Goal: Transaction & Acquisition: Purchase product/service

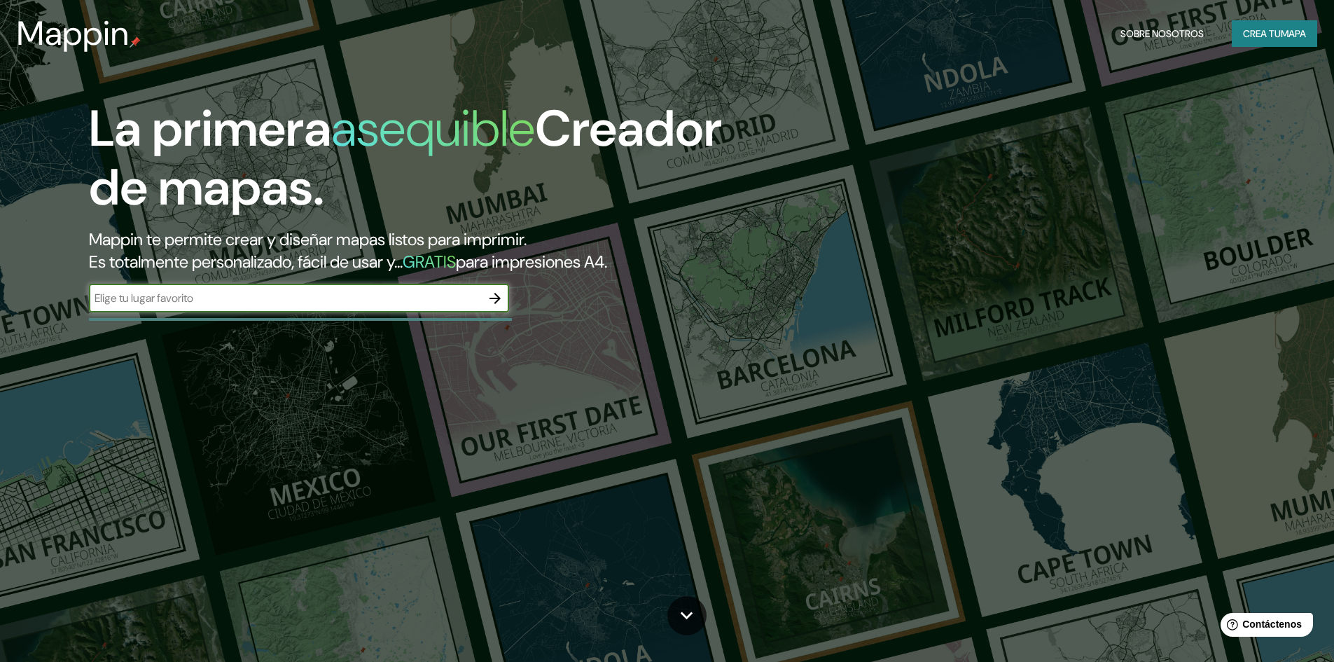
click at [308, 296] on input "text" at bounding box center [285, 298] width 392 height 16
drag, startPoint x: 308, startPoint y: 296, endPoint x: 268, endPoint y: 298, distance: 40.0
click at [268, 298] on input "text" at bounding box center [285, 298] width 392 height 16
click at [366, 301] on input "text" at bounding box center [285, 298] width 392 height 16
paste input "LENGUA Y DIALECTOS HABLADOS Leyenda Castellano Quechua"
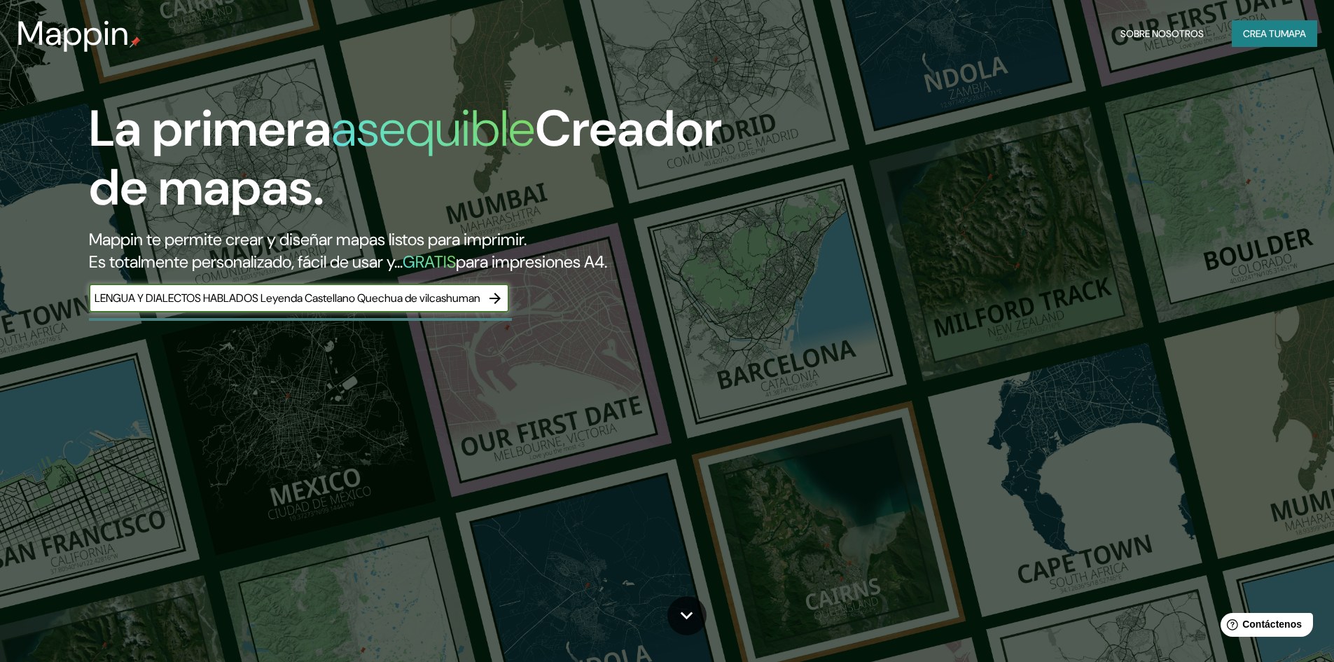
scroll to position [0, 24]
type input "LENGUA Y DIALECTOS HABLADOS Leyenda Castellano Quechua de vilcashuman"
click at [500, 296] on icon "button" at bounding box center [495, 298] width 17 height 17
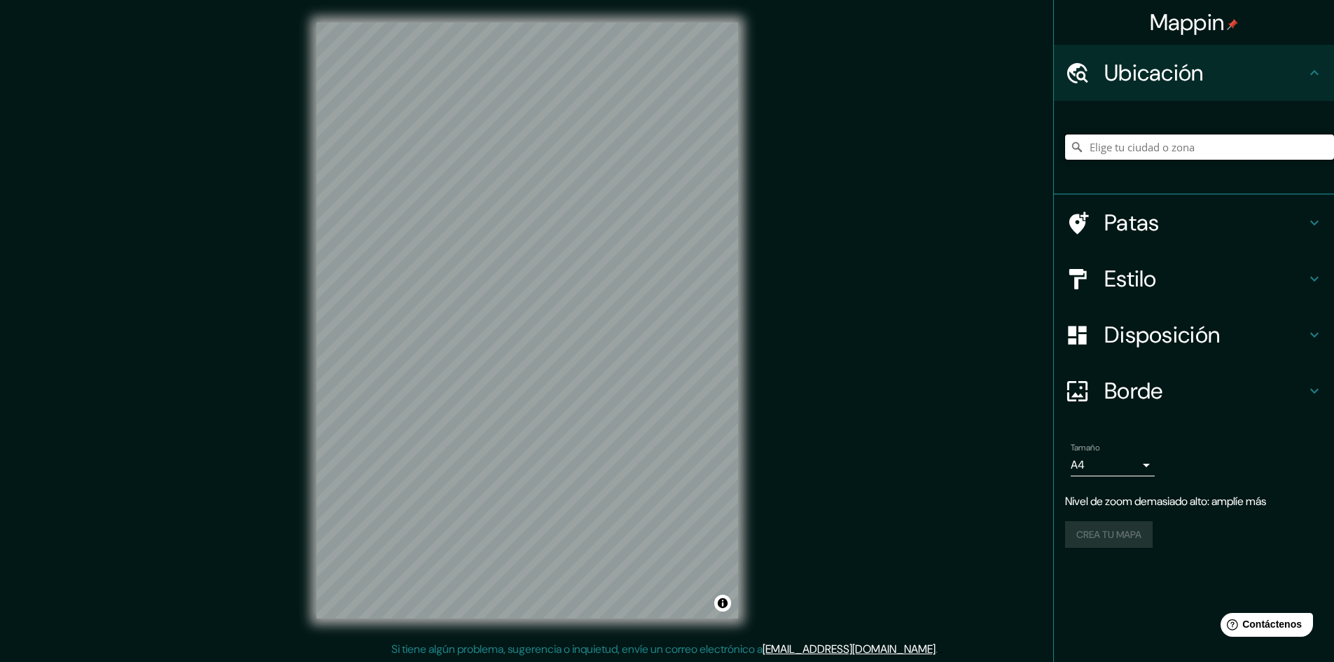
click at [1152, 148] on input "Elige tu ciudad o zona" at bounding box center [1199, 146] width 269 height 25
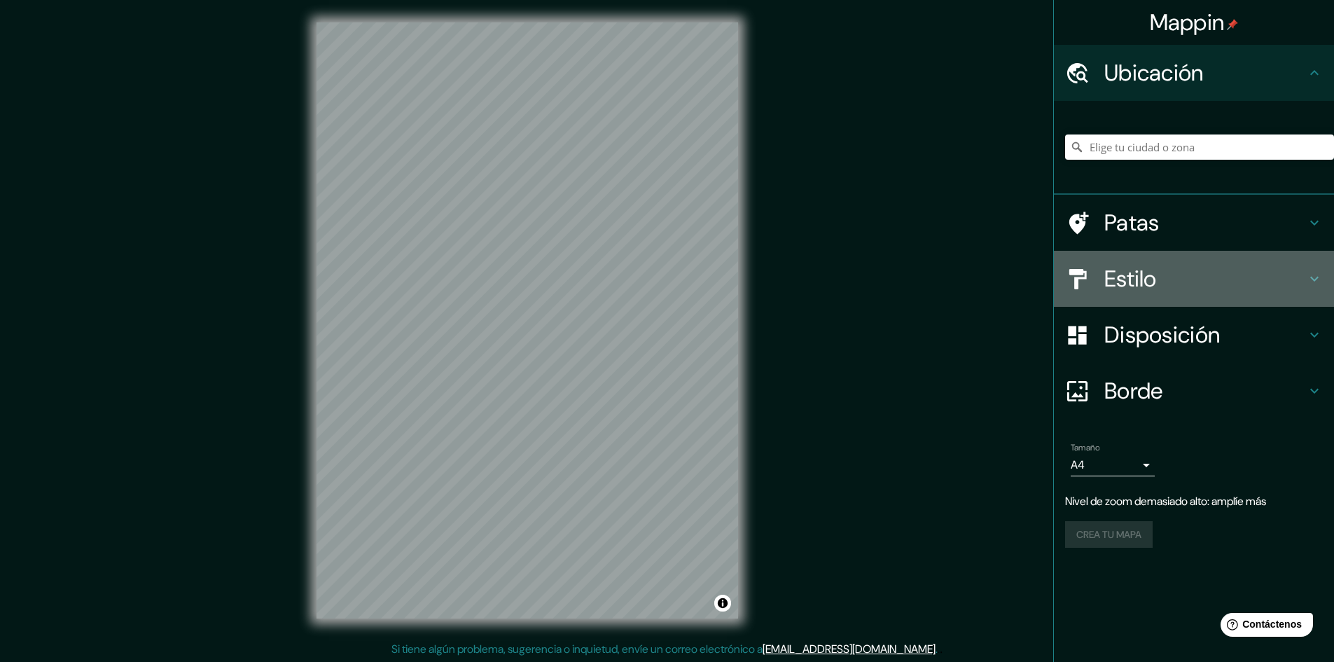
click at [1138, 286] on font "Estilo" at bounding box center [1131, 278] width 53 height 29
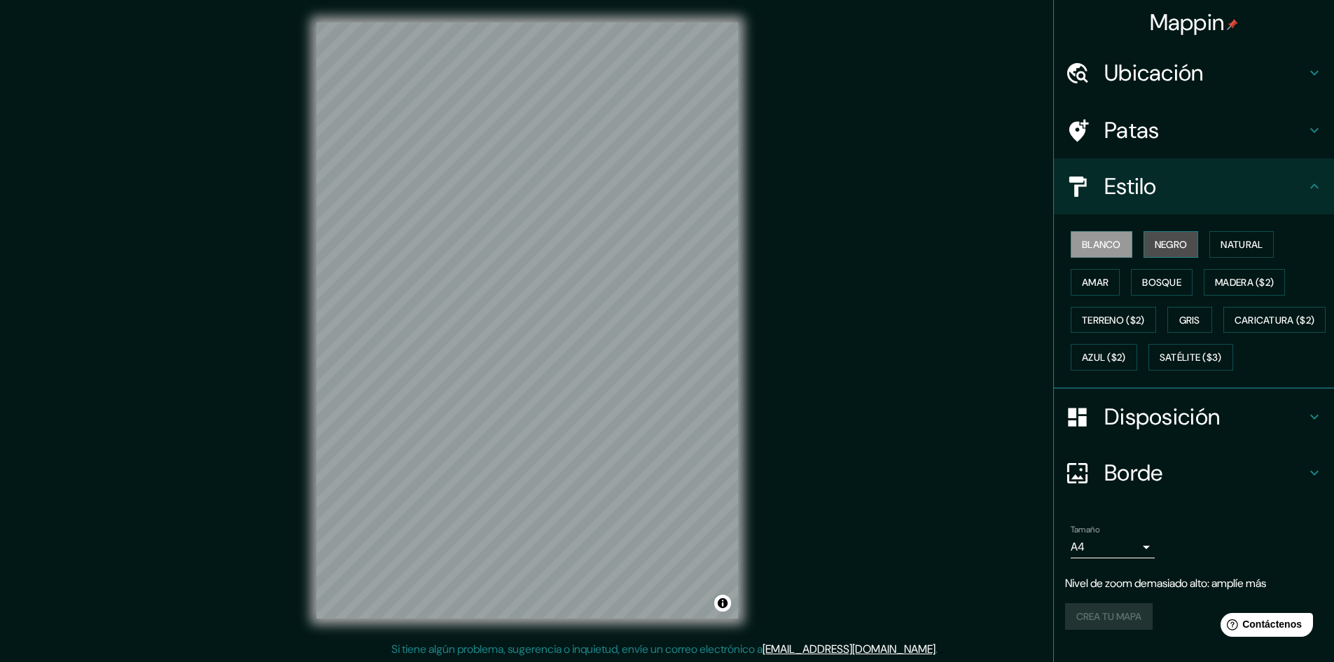
click at [1174, 246] on font "Negro" at bounding box center [1171, 244] width 33 height 13
click at [1223, 240] on font "Natural" at bounding box center [1242, 244] width 42 height 13
click at [1147, 282] on font "Bosque" at bounding box center [1161, 282] width 39 height 13
click at [1093, 283] on font "Amar" at bounding box center [1095, 282] width 27 height 13
click at [1091, 319] on font "Terreno ($2)" at bounding box center [1113, 320] width 63 height 13
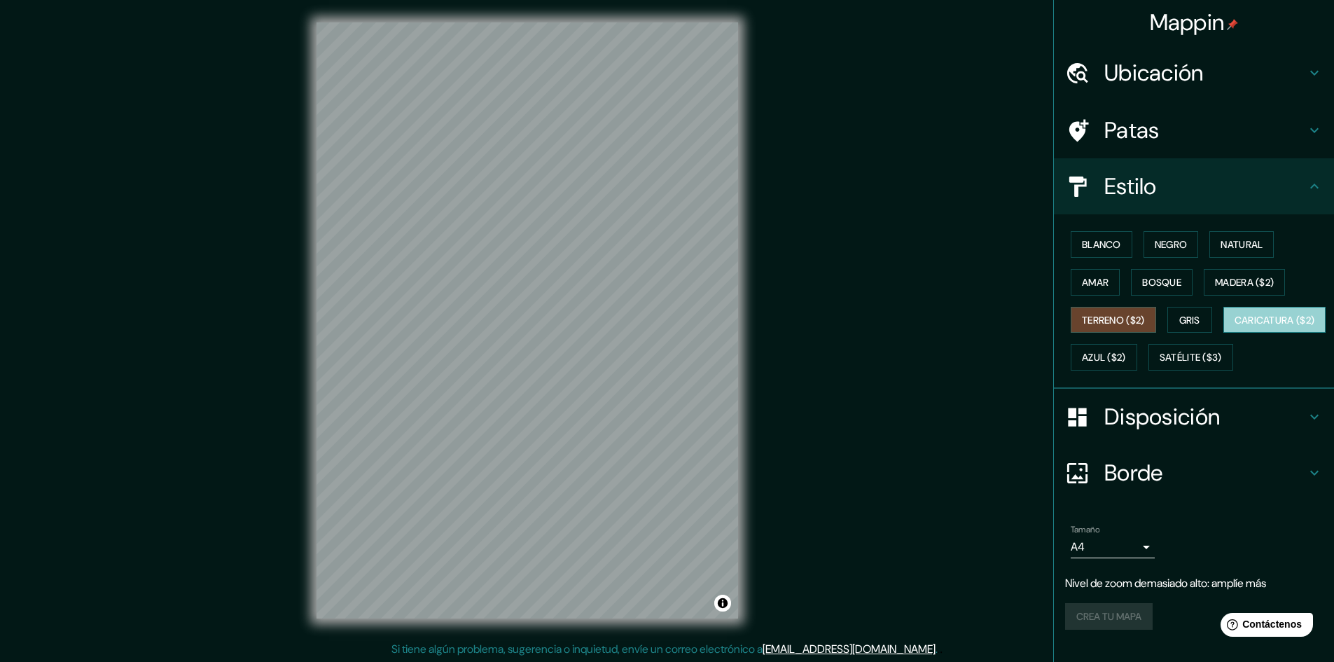
click at [1235, 326] on font "Caricatura ($2)" at bounding box center [1275, 320] width 81 height 13
click at [1126, 349] on font "Azul ($2)" at bounding box center [1104, 357] width 44 height 18
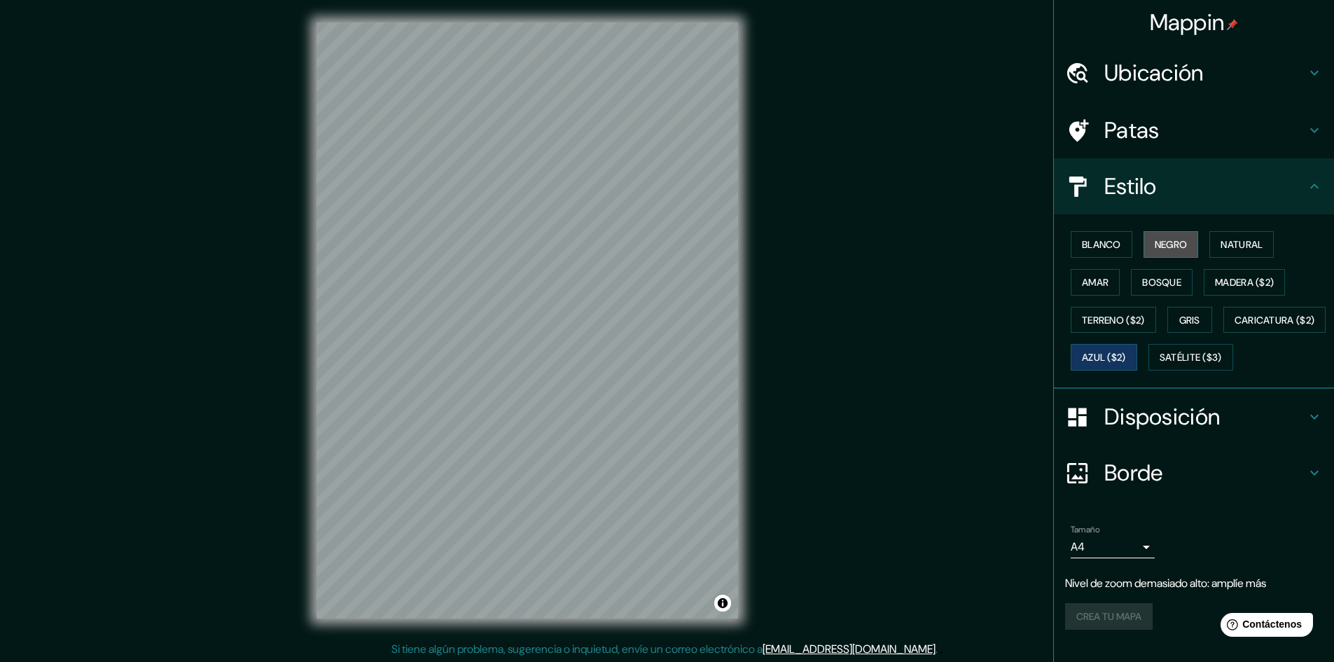
click at [1167, 244] on font "Negro" at bounding box center [1171, 244] width 33 height 13
click at [1102, 245] on font "Blanco" at bounding box center [1101, 244] width 39 height 13
click at [1175, 250] on font "Negro" at bounding box center [1171, 244] width 33 height 13
click at [1154, 127] on h4 "Patas" at bounding box center [1206, 130] width 202 height 28
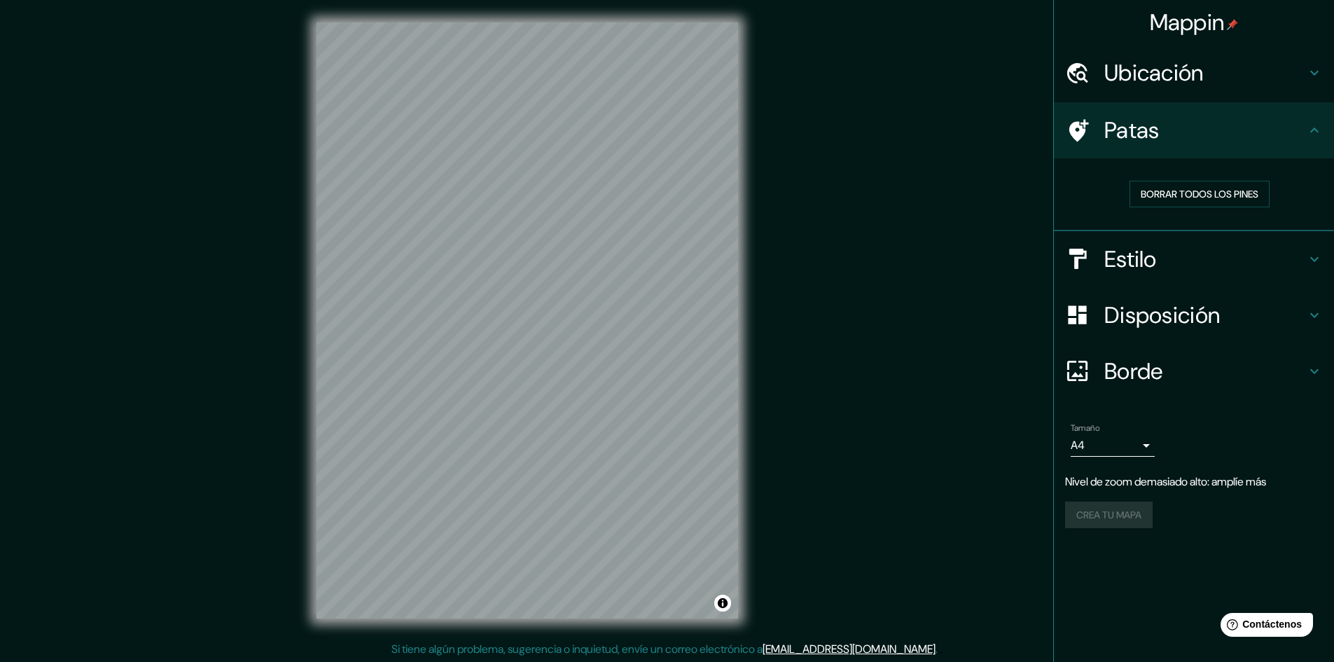
click at [1251, 83] on h4 "Ubicación" at bounding box center [1206, 73] width 202 height 28
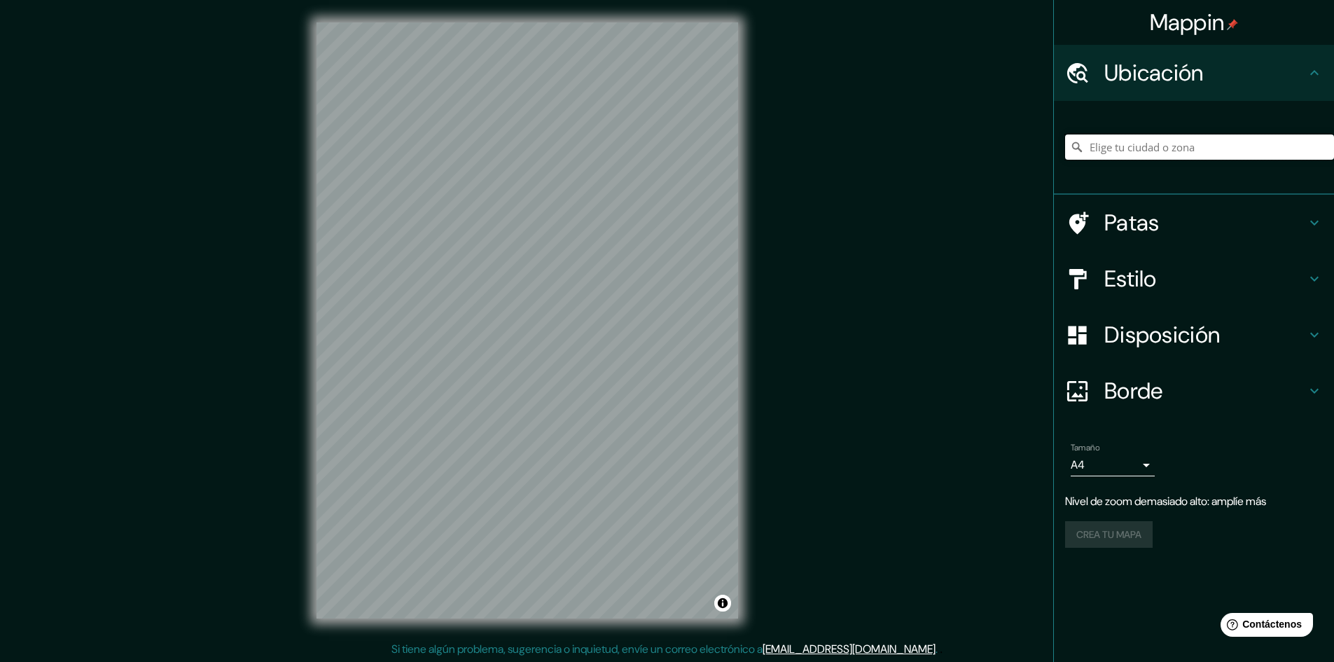
click at [1109, 140] on input "Elige tu ciudad o zona" at bounding box center [1199, 146] width 269 height 25
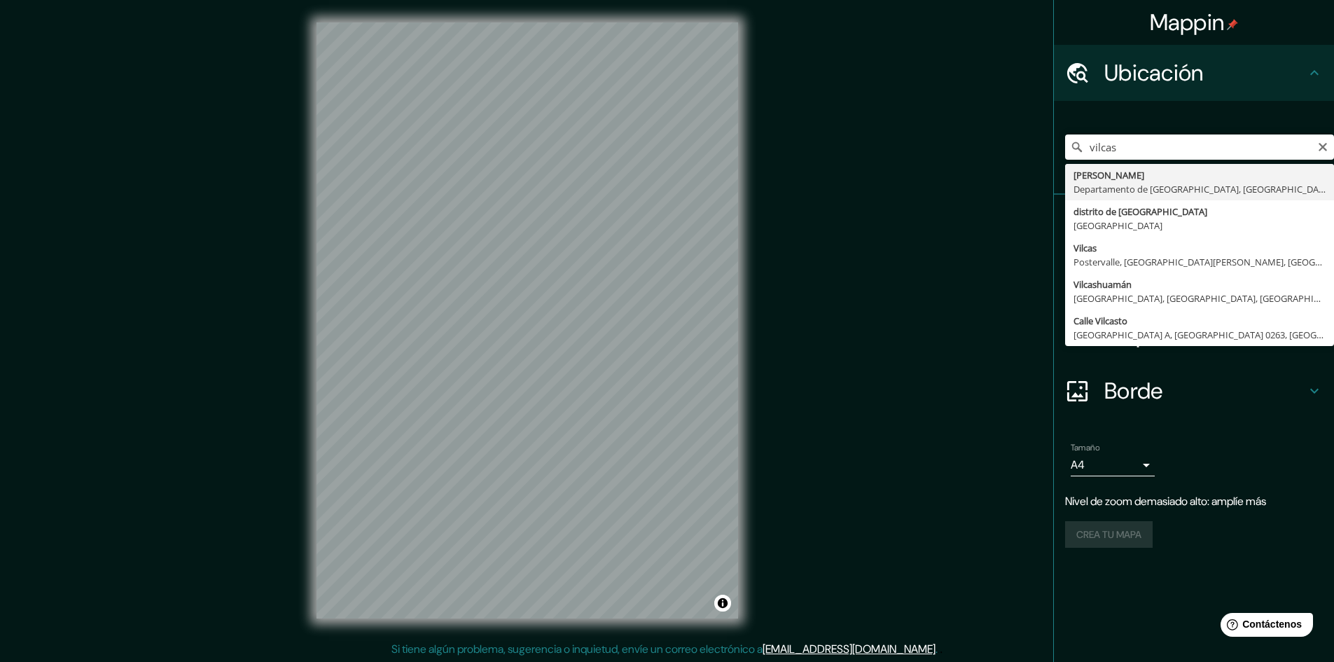
type input "Vilcas Huaman, Departamento de Ayacucho, Perú"
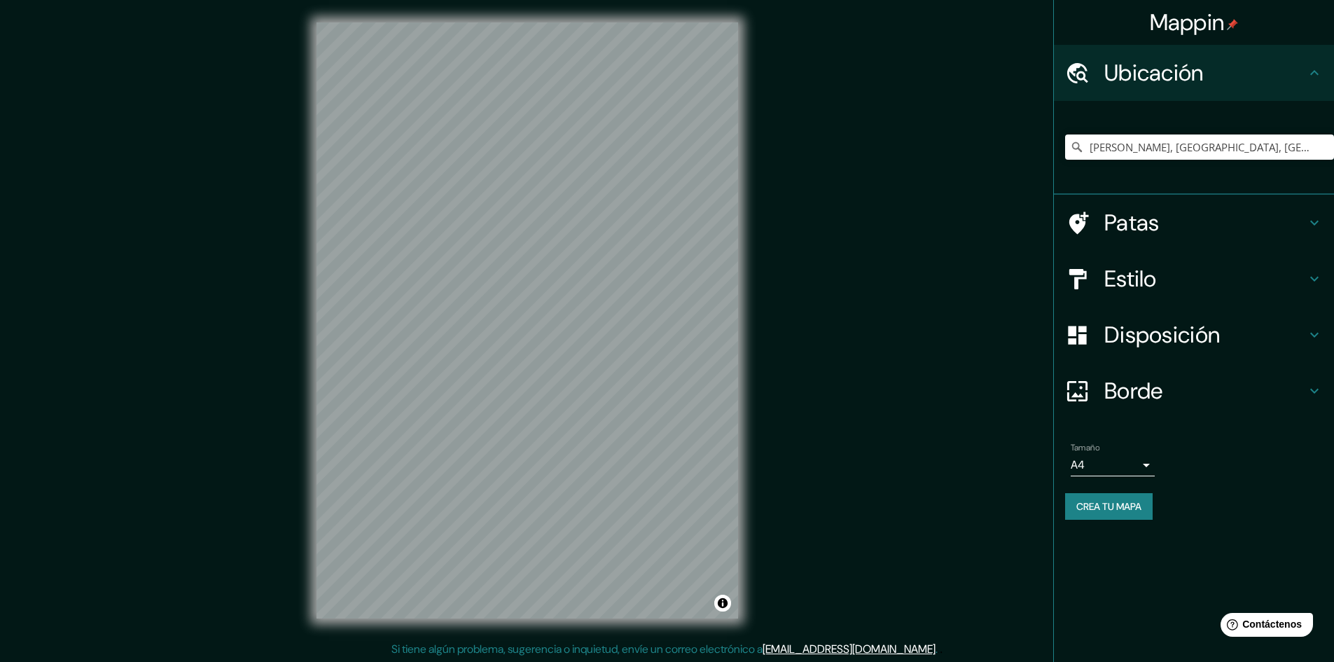
click at [1315, 289] on div "Estilo" at bounding box center [1194, 279] width 280 height 56
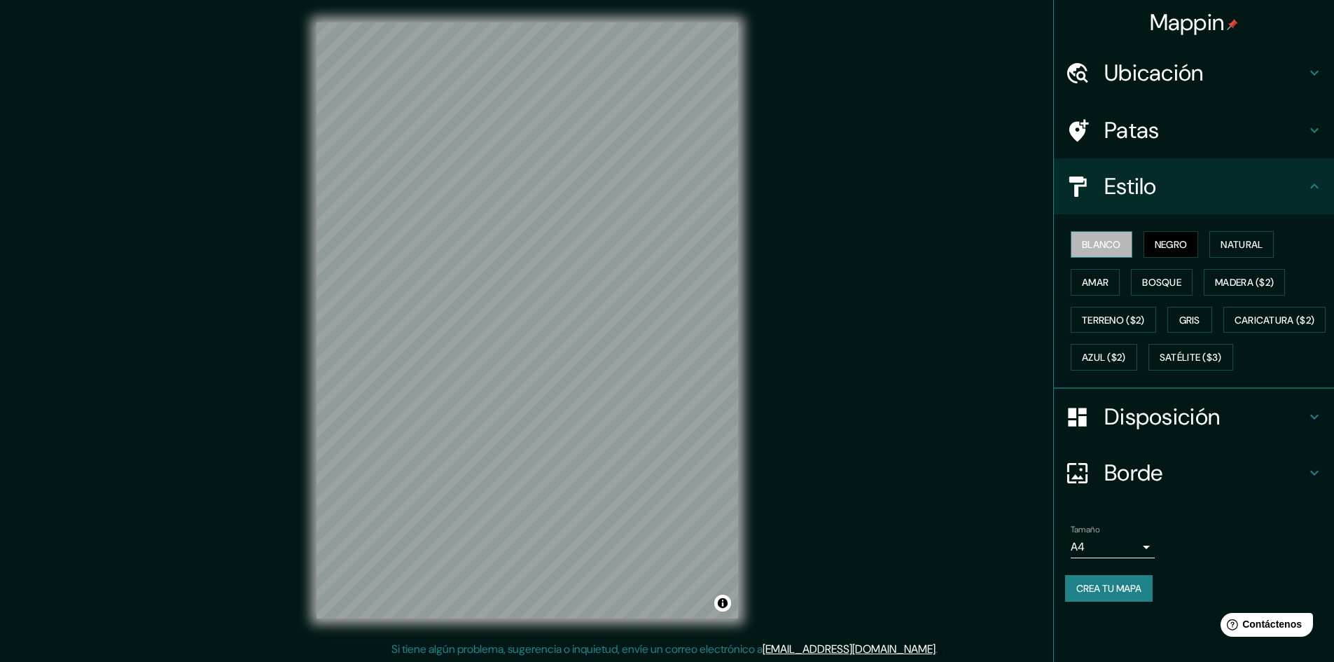
click at [1116, 249] on font "Blanco" at bounding box center [1101, 244] width 39 height 13
click at [1239, 235] on font "Natural" at bounding box center [1242, 244] width 42 height 18
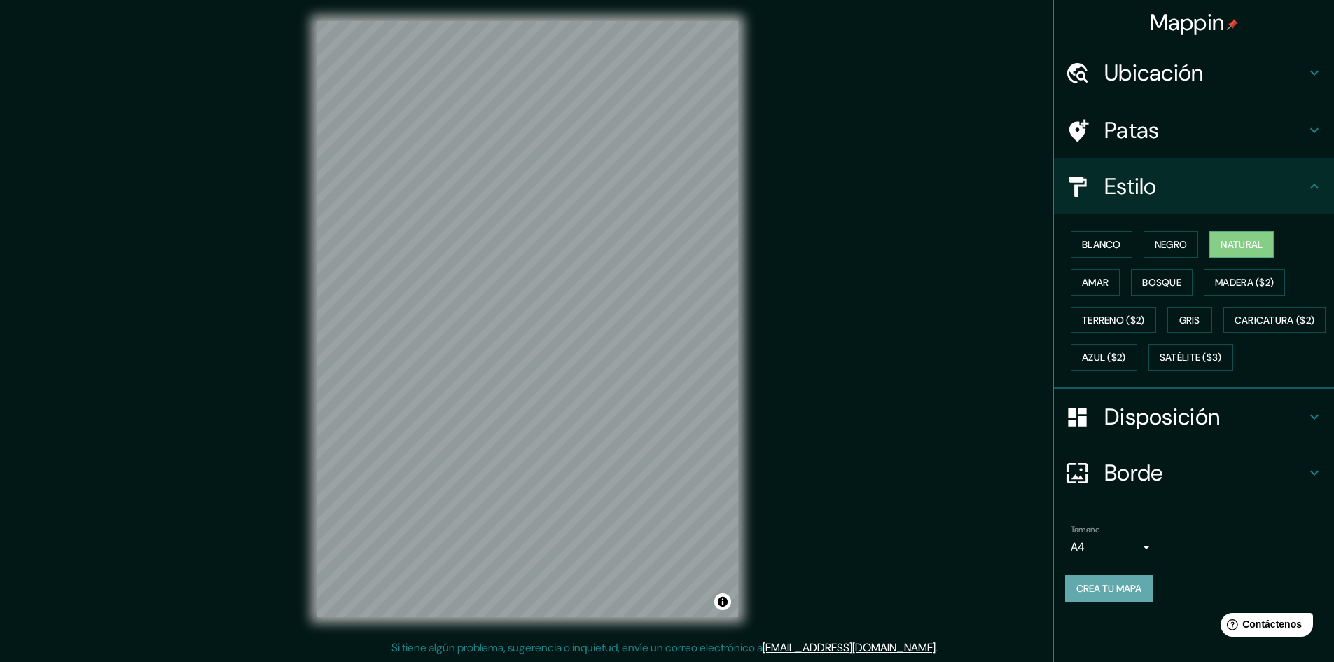
click at [1114, 595] on font "Crea tu mapa" at bounding box center [1109, 588] width 65 height 13
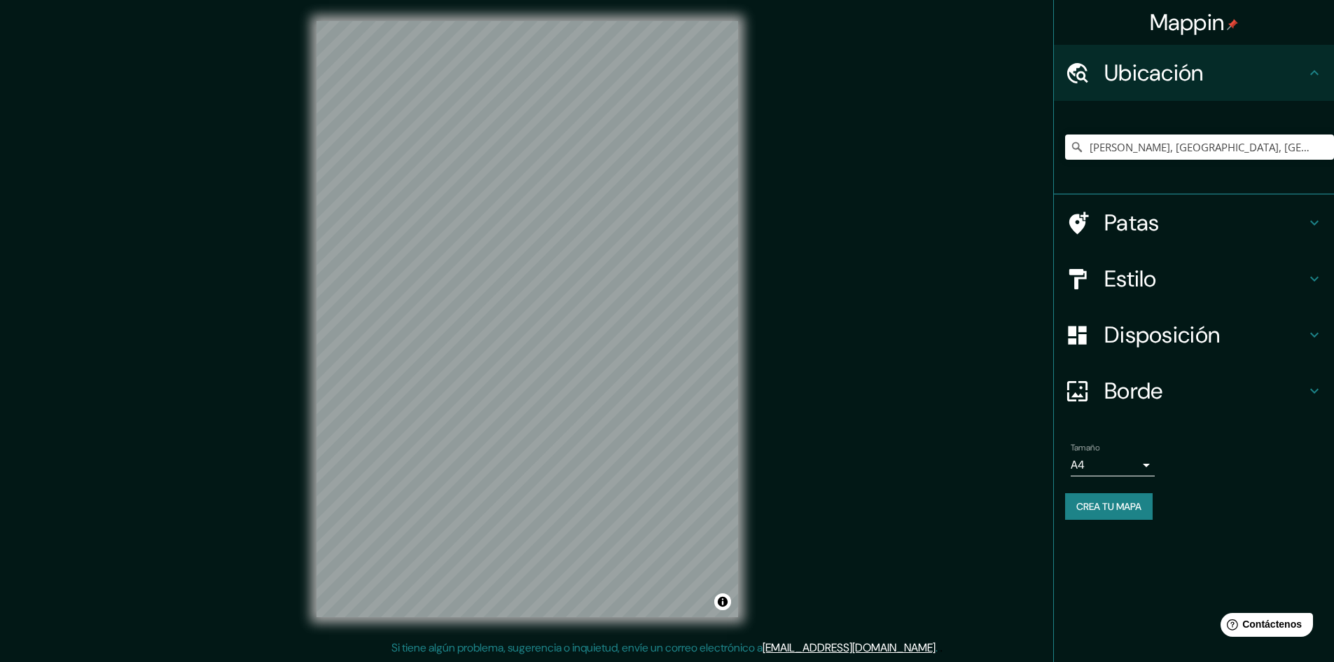
click at [1154, 389] on font "Borde" at bounding box center [1134, 390] width 59 height 29
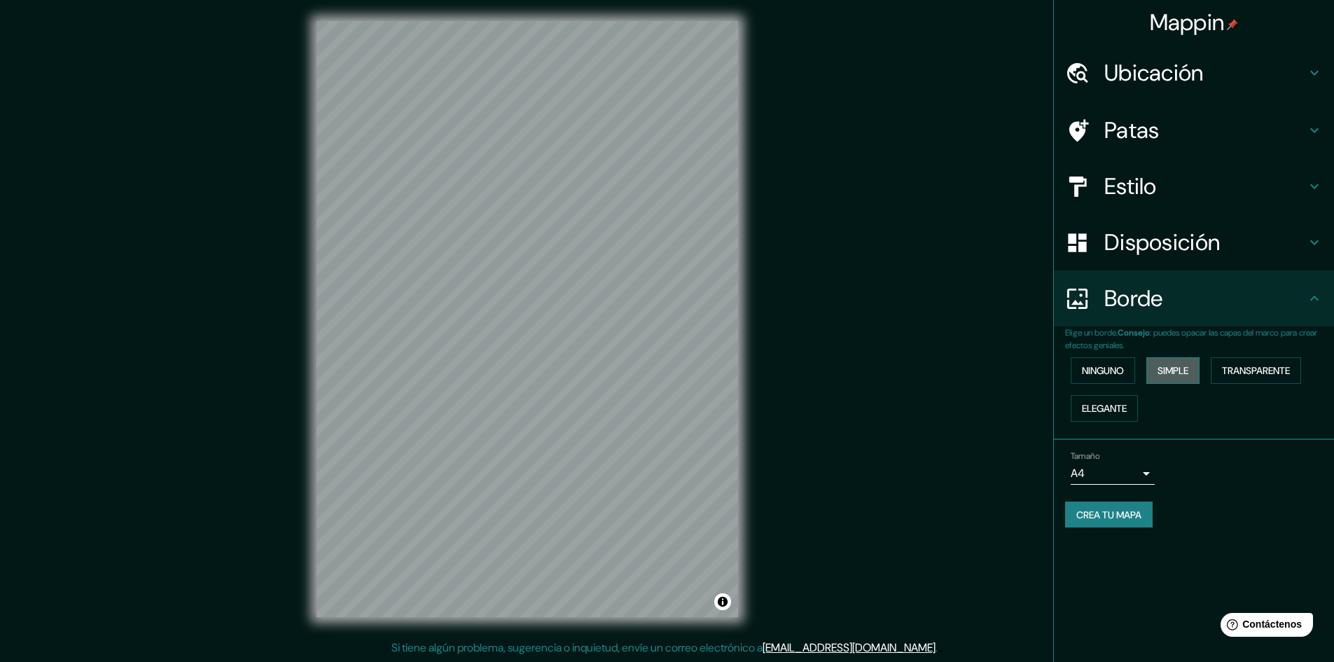
click at [1180, 371] on font "Simple" at bounding box center [1173, 370] width 31 height 13
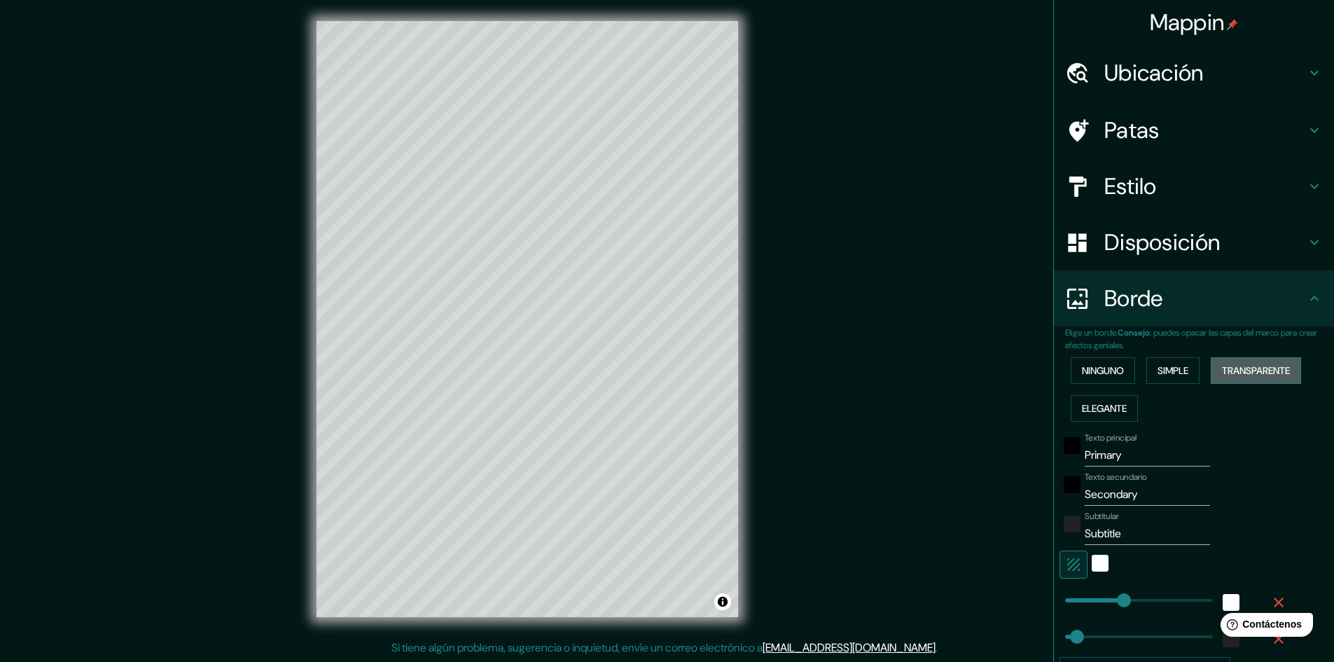
click at [1259, 363] on font "Transparente" at bounding box center [1256, 370] width 68 height 18
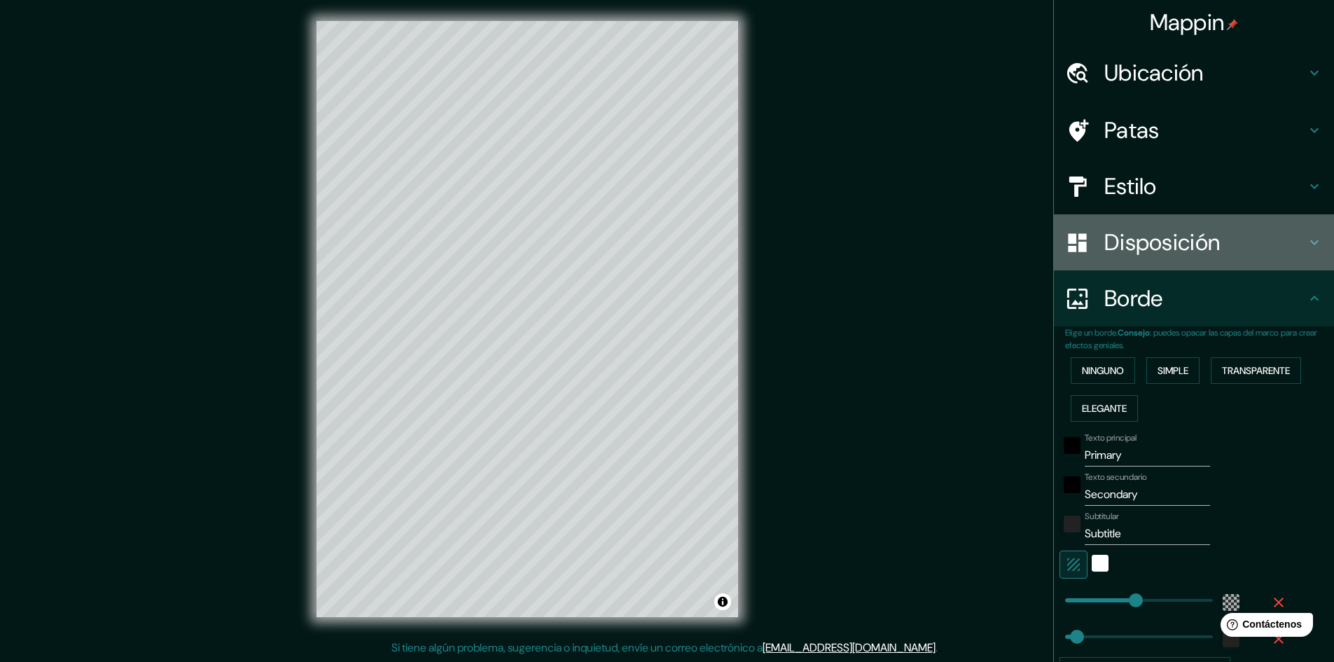
click at [1147, 246] on font "Disposición" at bounding box center [1163, 242] width 116 height 29
type input "289"
type input "48"
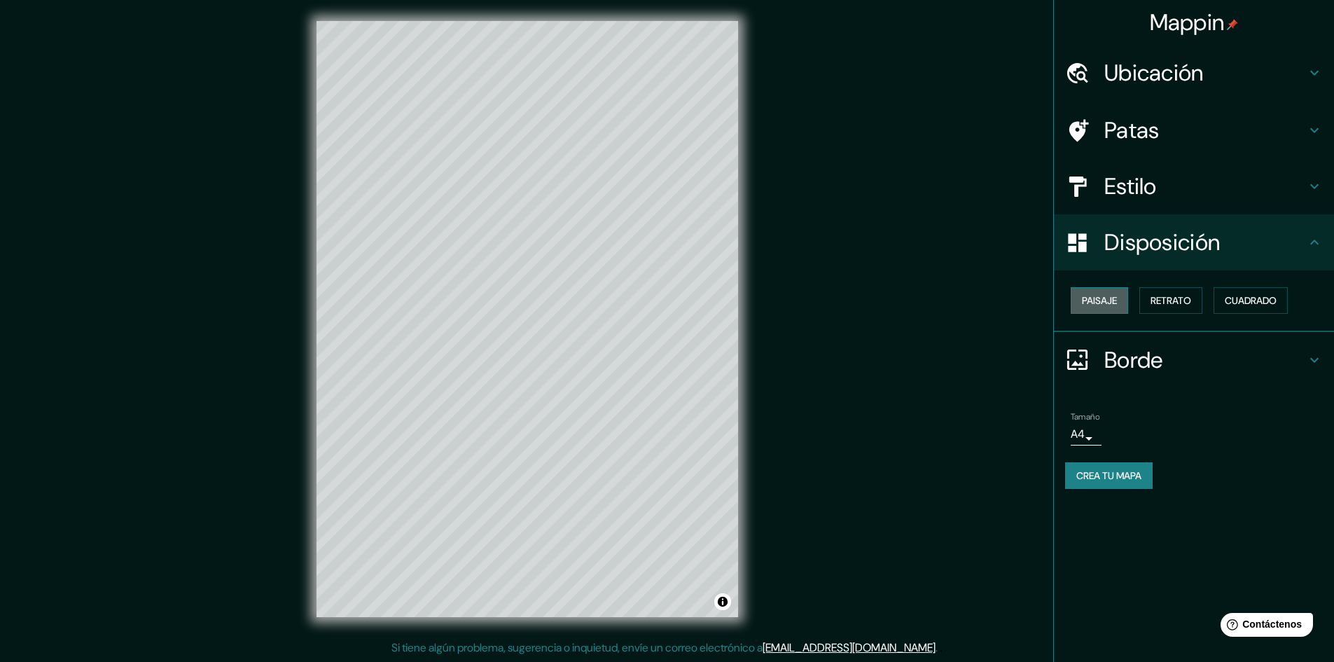
click at [1110, 298] on font "Paisaje" at bounding box center [1099, 300] width 35 height 13
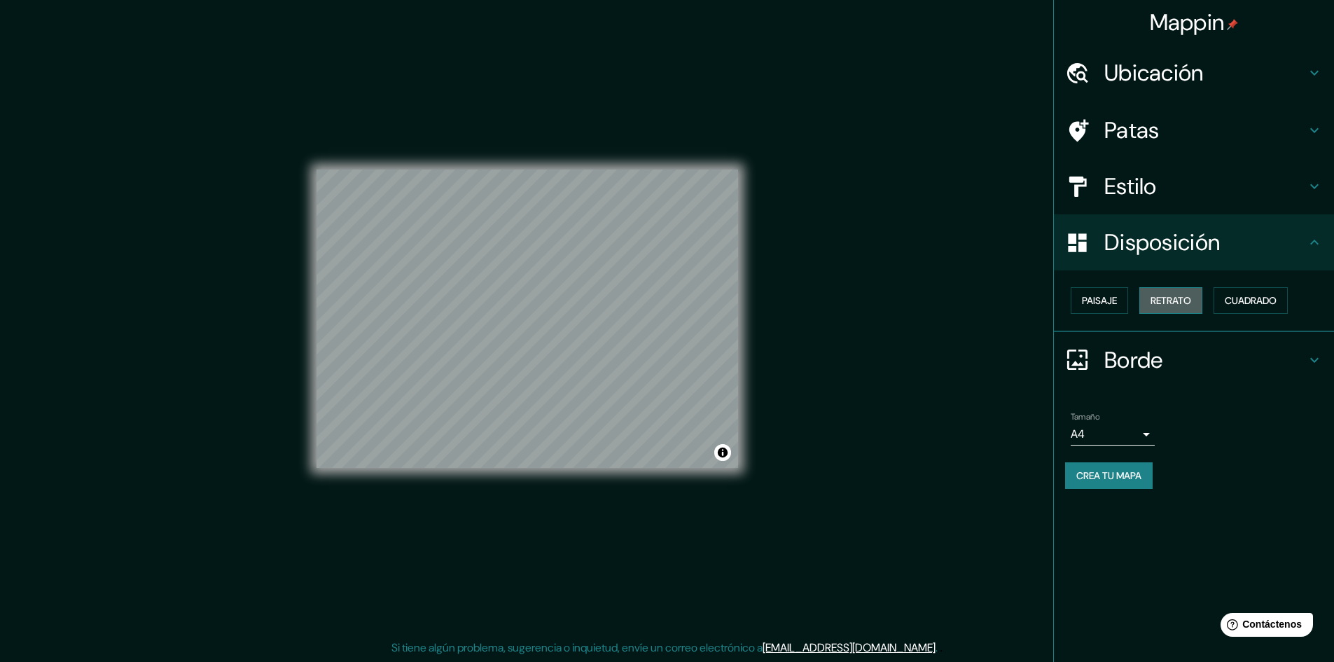
click at [1178, 296] on font "Retrato" at bounding box center [1171, 300] width 41 height 13
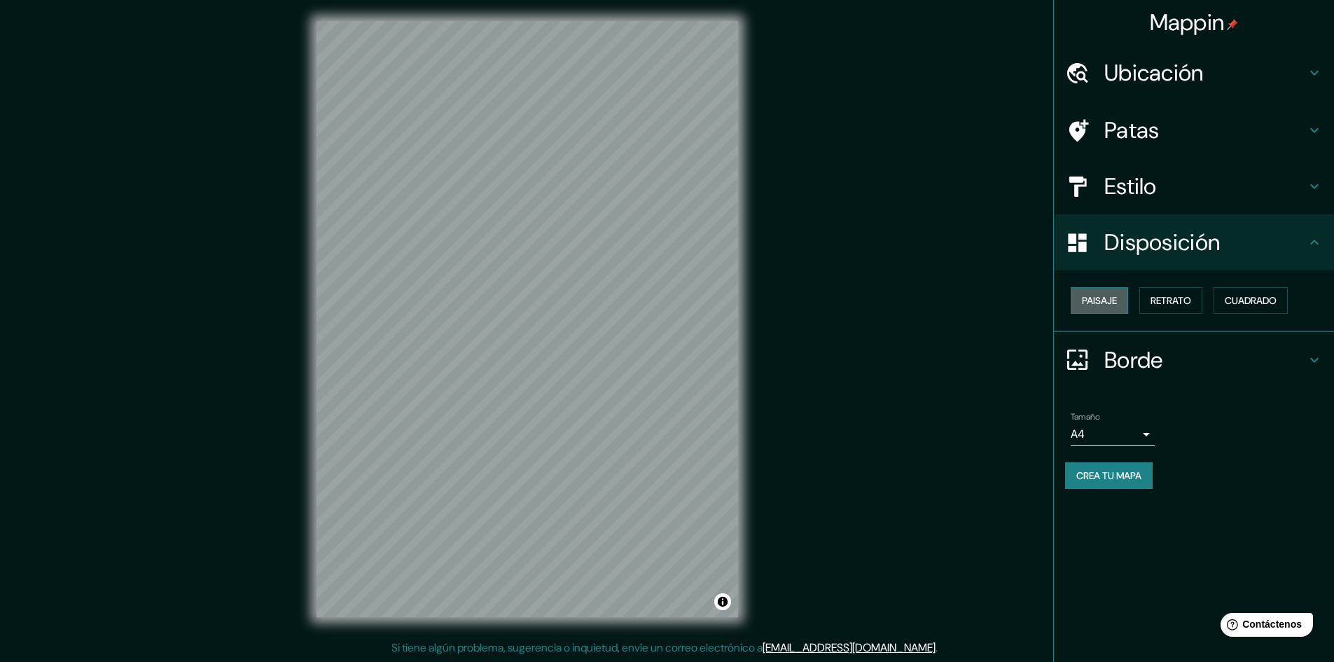
click at [1117, 297] on font "Paisaje" at bounding box center [1099, 300] width 35 height 13
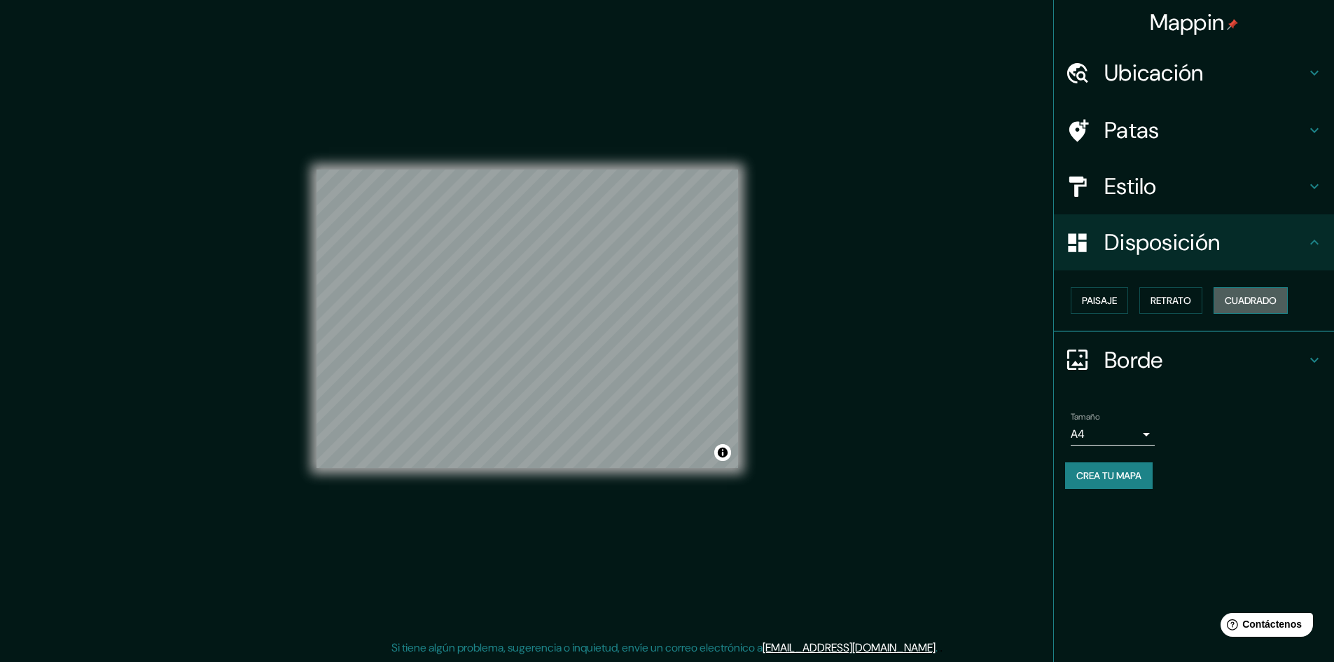
click at [1254, 303] on font "Cuadrado" at bounding box center [1251, 300] width 52 height 13
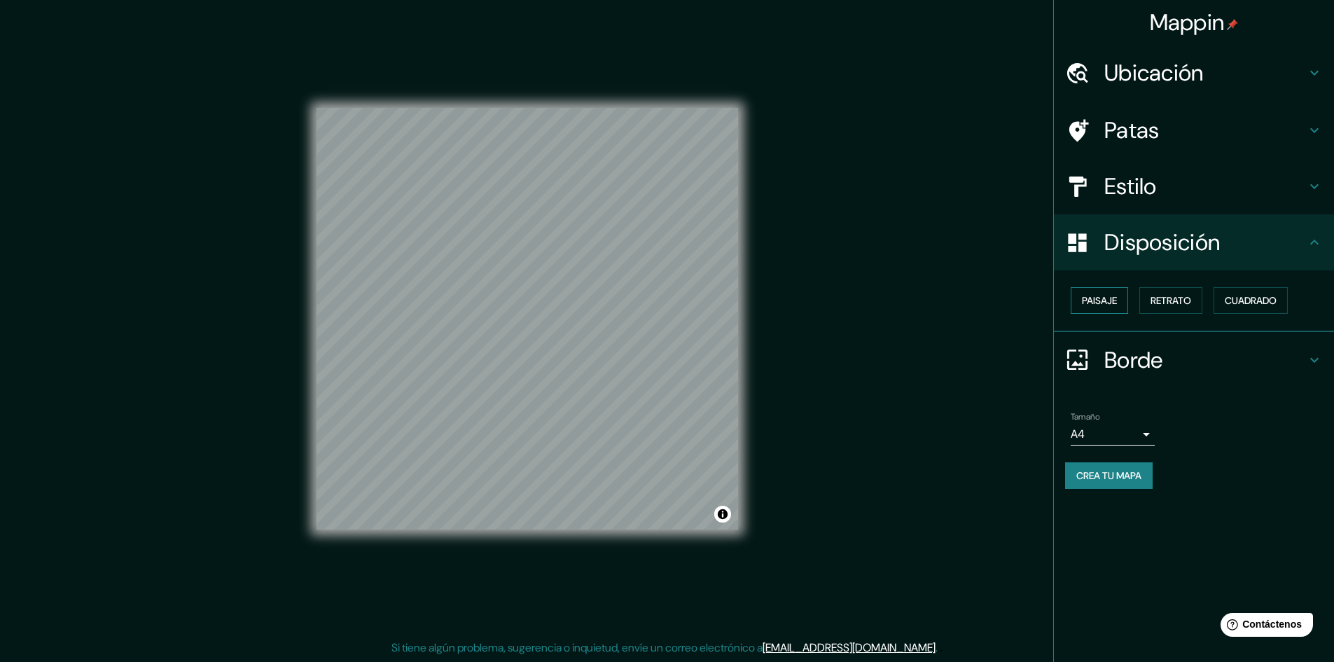
click at [1100, 299] on font "Paisaje" at bounding box center [1099, 300] width 35 height 13
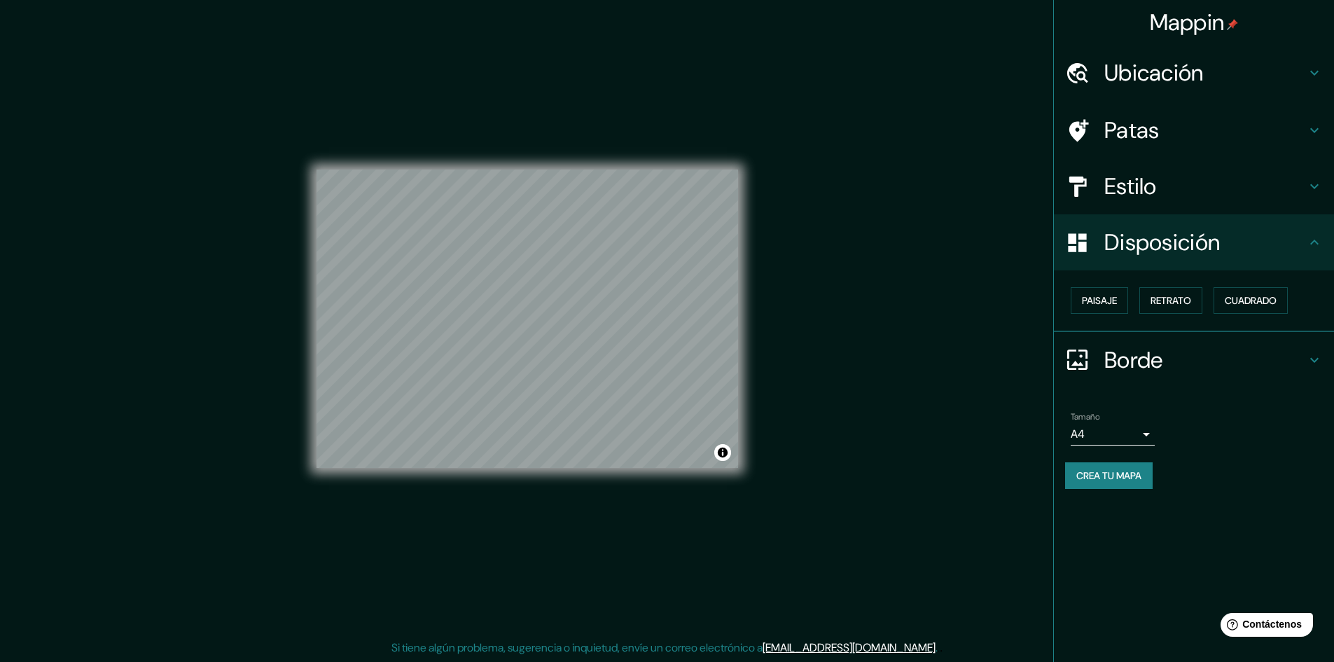
click at [1126, 190] on font "Estilo" at bounding box center [1131, 186] width 53 height 29
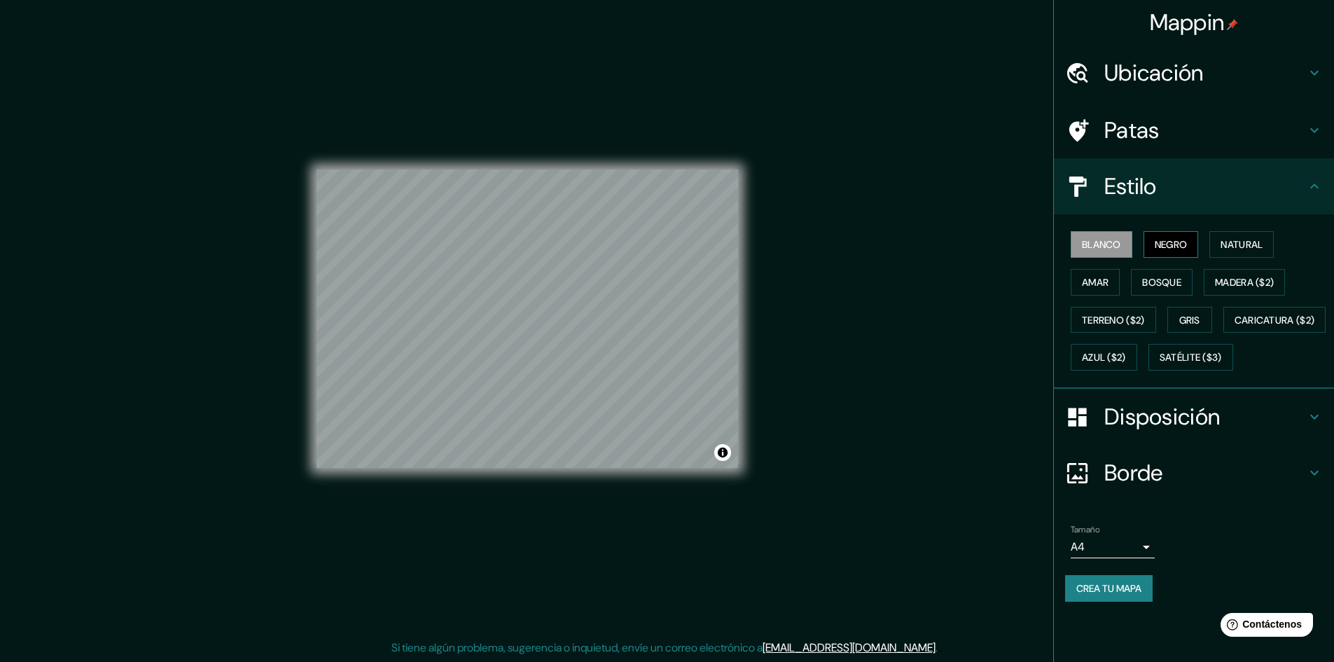
click at [1173, 247] on font "Negro" at bounding box center [1171, 244] width 33 height 13
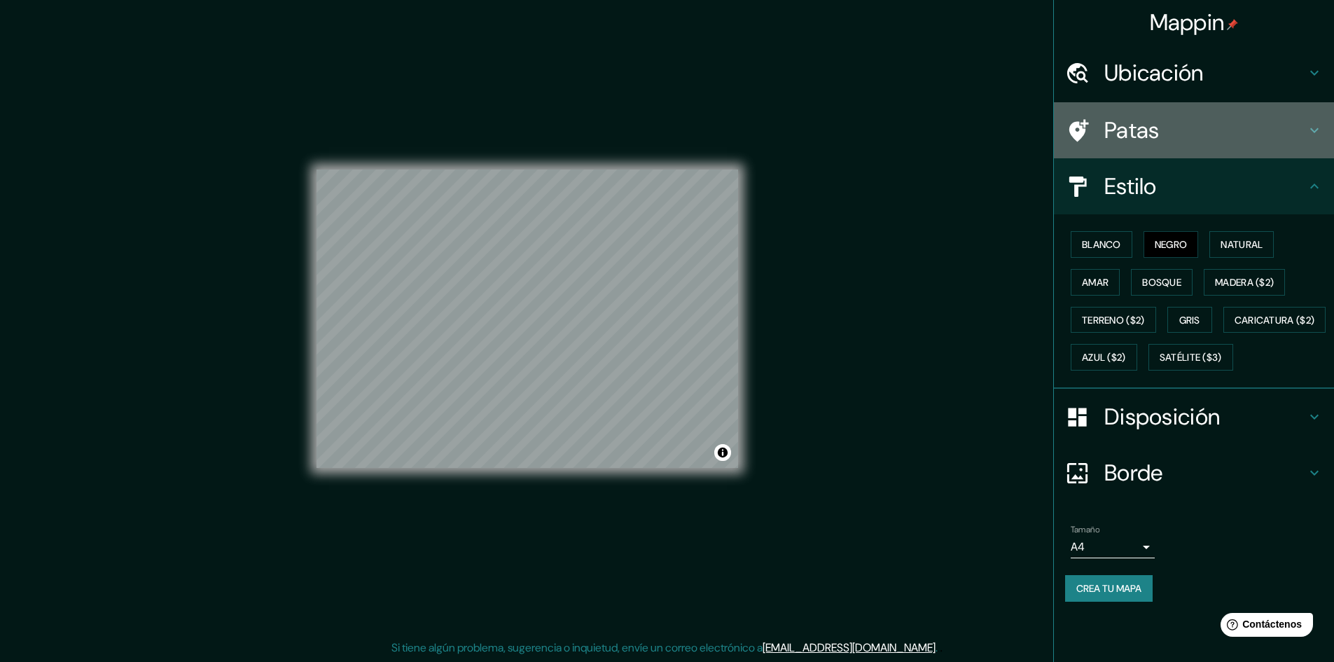
click at [1141, 133] on font "Patas" at bounding box center [1132, 130] width 55 height 29
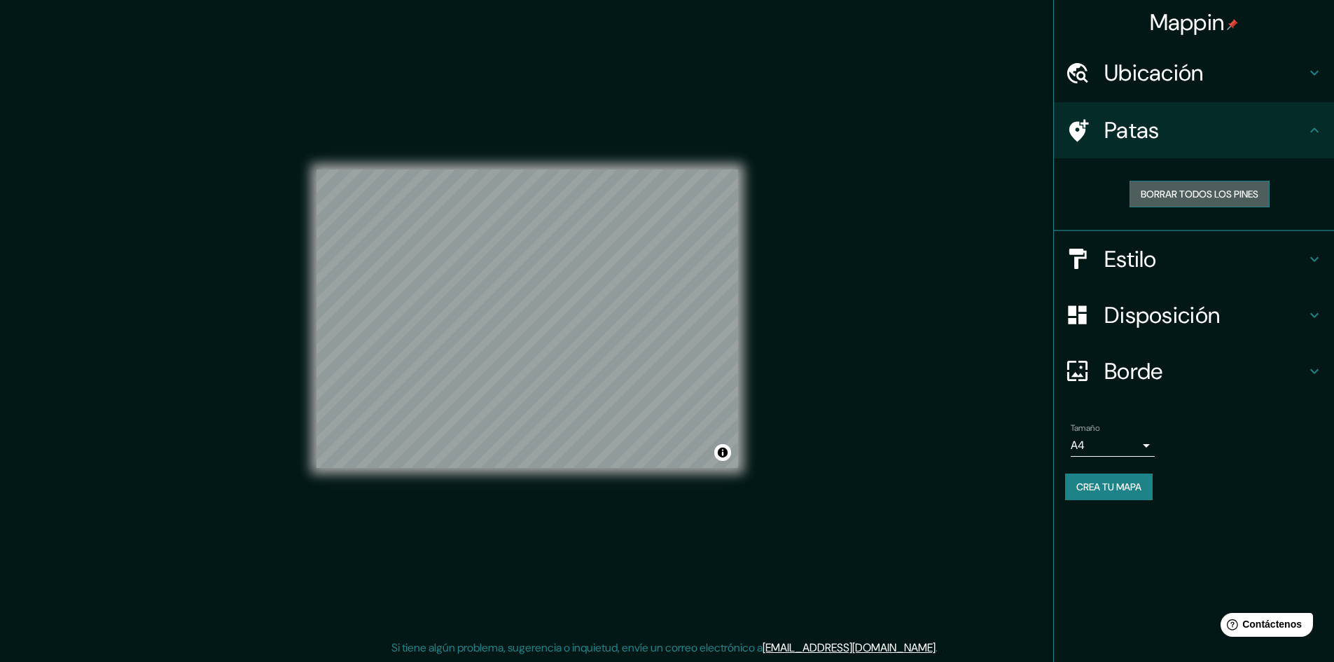
click at [1188, 195] on font "Borrar todos los pines" at bounding box center [1200, 194] width 118 height 13
click at [1178, 199] on font "Borrar todos los pines" at bounding box center [1200, 194] width 118 height 13
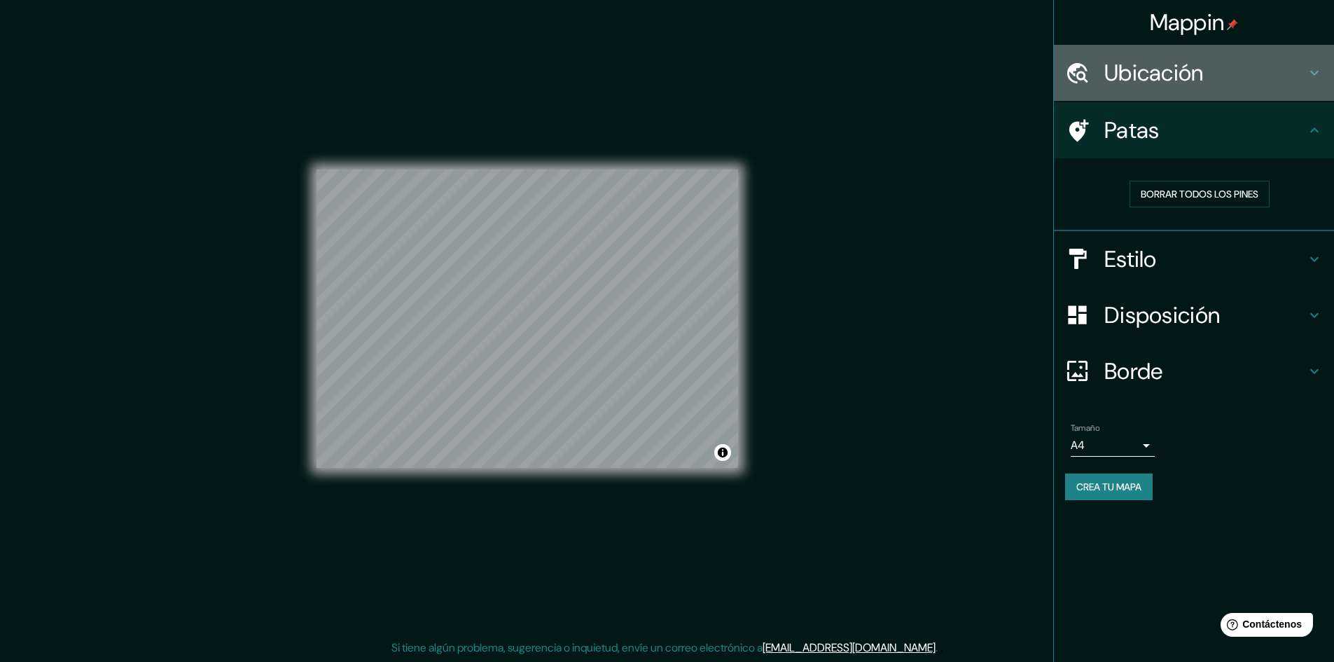
click at [1228, 72] on h4 "Ubicación" at bounding box center [1206, 73] width 202 height 28
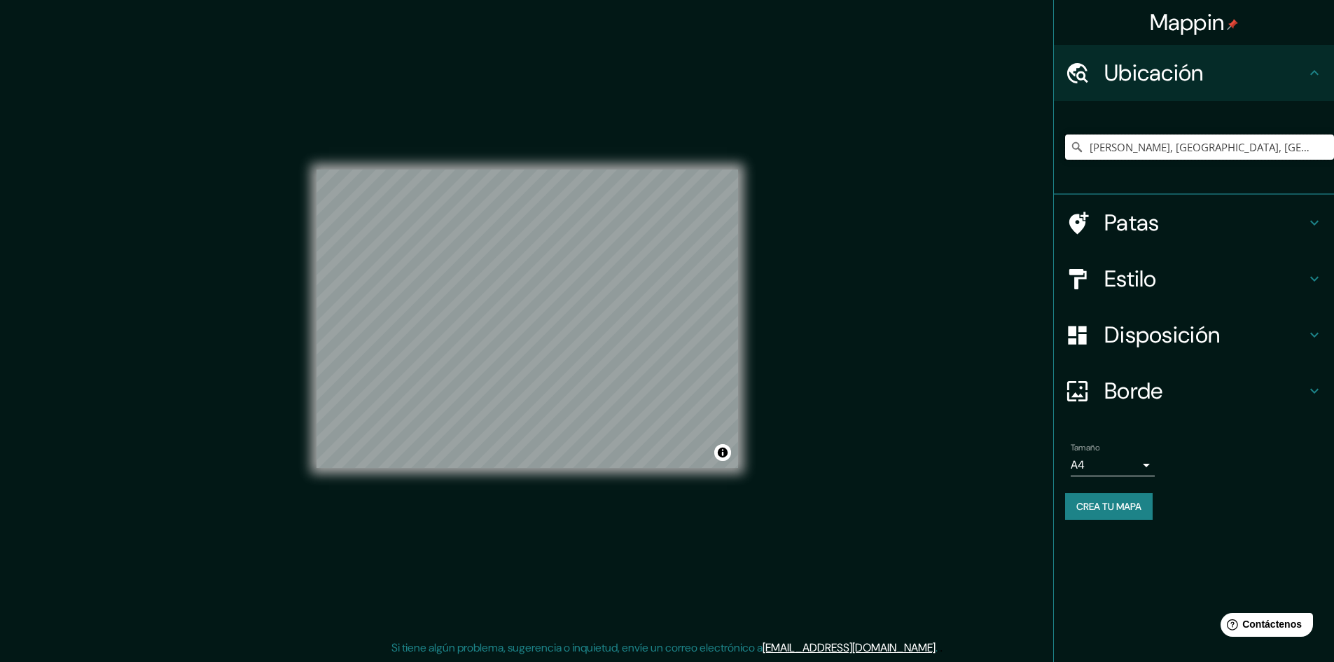
click at [1148, 153] on input "Vilcas Huaman, Departamento de Ayacucho, Perú" at bounding box center [1199, 146] width 269 height 25
drag, startPoint x: 1168, startPoint y: 148, endPoint x: 1344, endPoint y: 160, distance: 176.9
click at [1334, 160] on html "Mappin Ubicación Vilcas Huaman, Departamento de Ayacucho, Perú Patas Estilo Dis…" at bounding box center [667, 330] width 1334 height 662
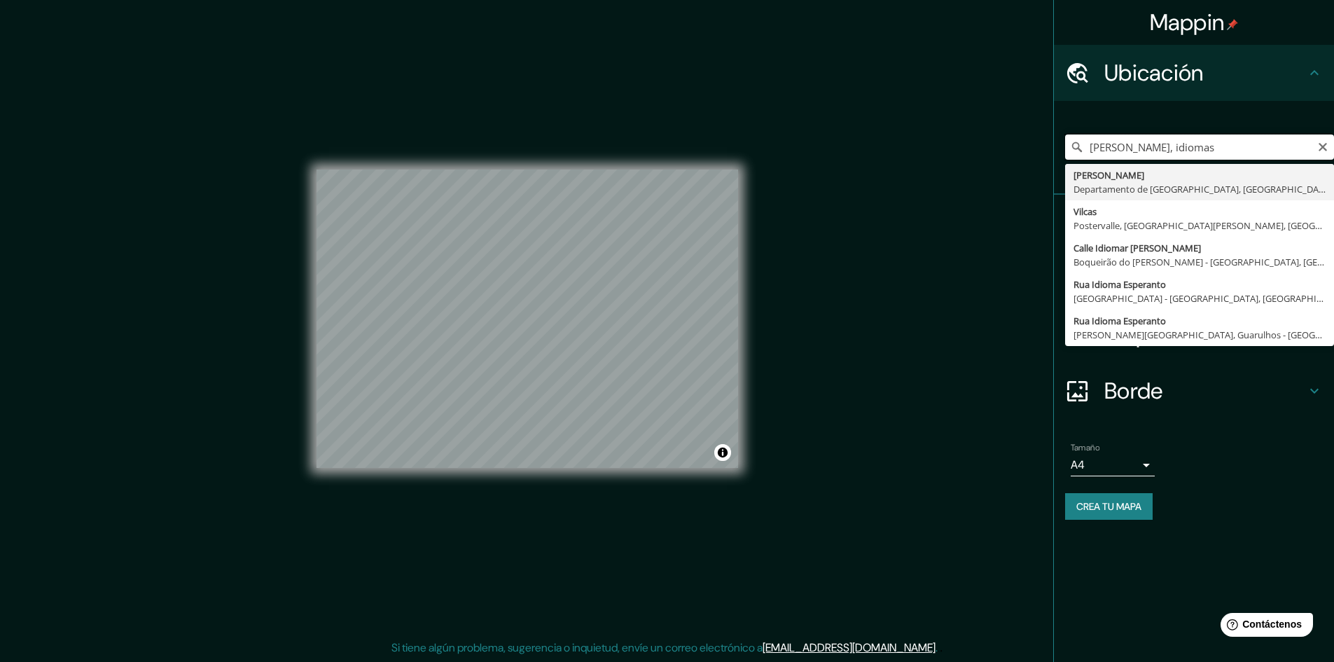
type input "Vilcas Huaman, Departamento de Ayacucho, Perú"
